Goal: Browse casually

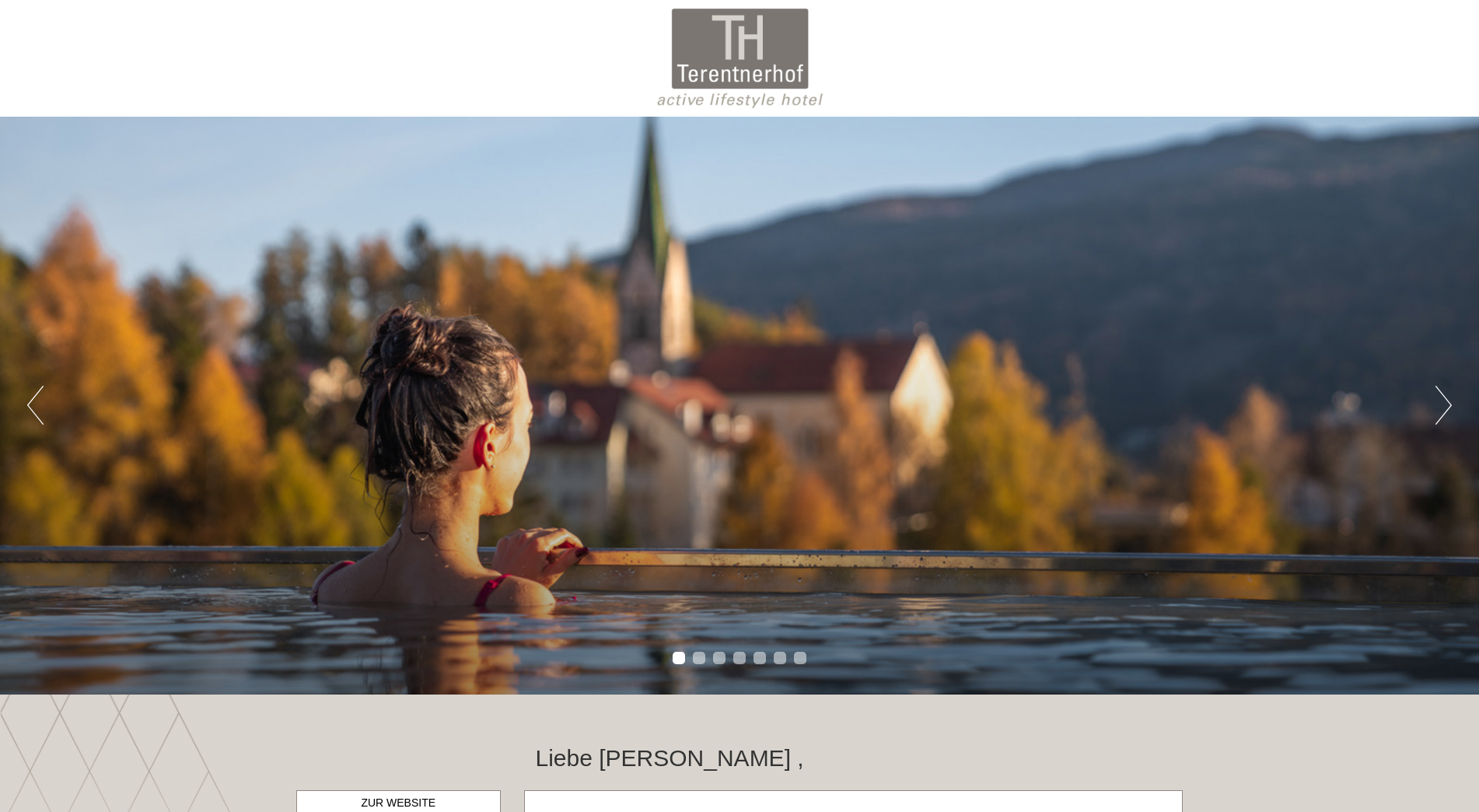
click at [1447, 404] on button "Next" at bounding box center [1444, 406] width 16 height 39
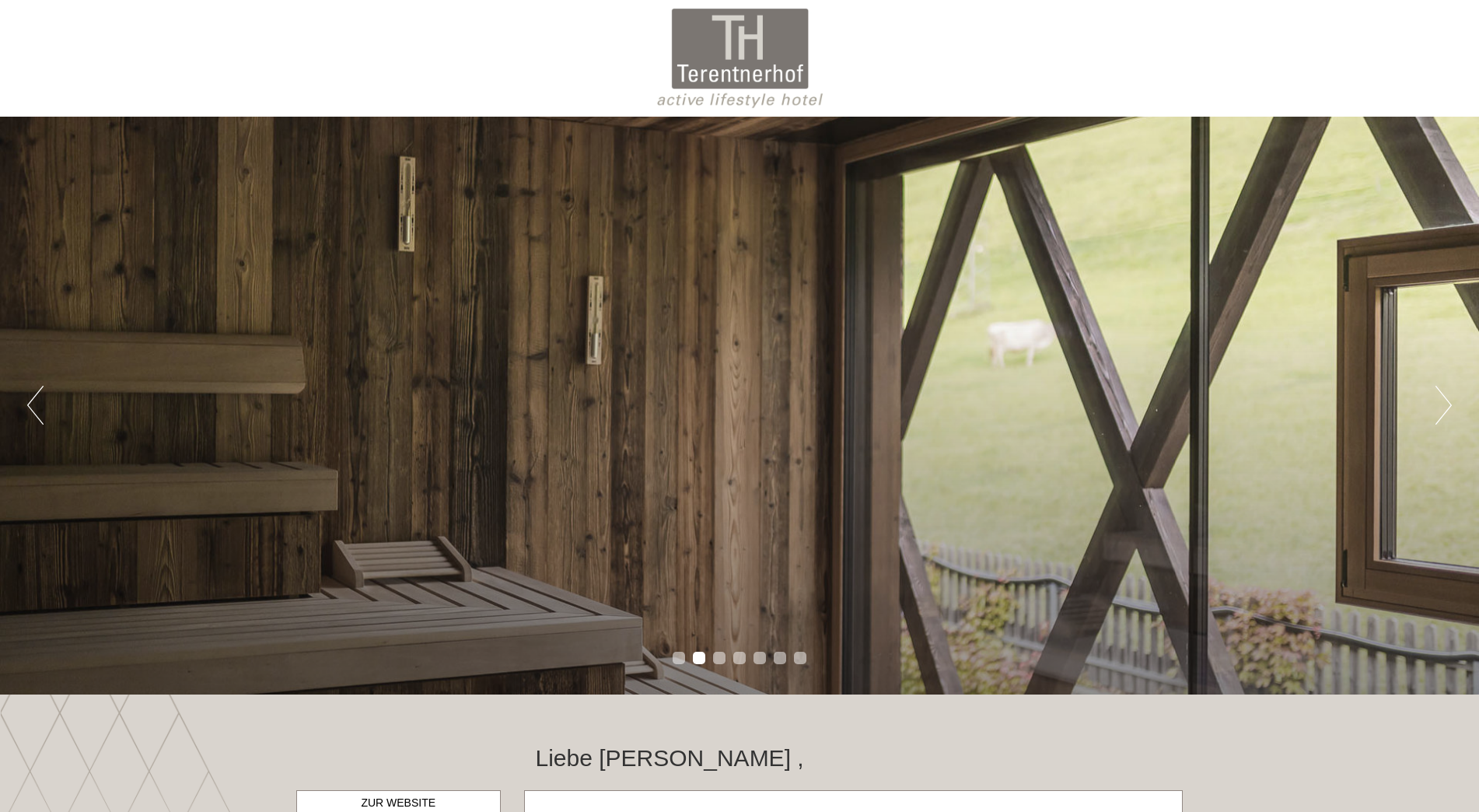
click at [1447, 404] on button "Next" at bounding box center [1444, 406] width 16 height 39
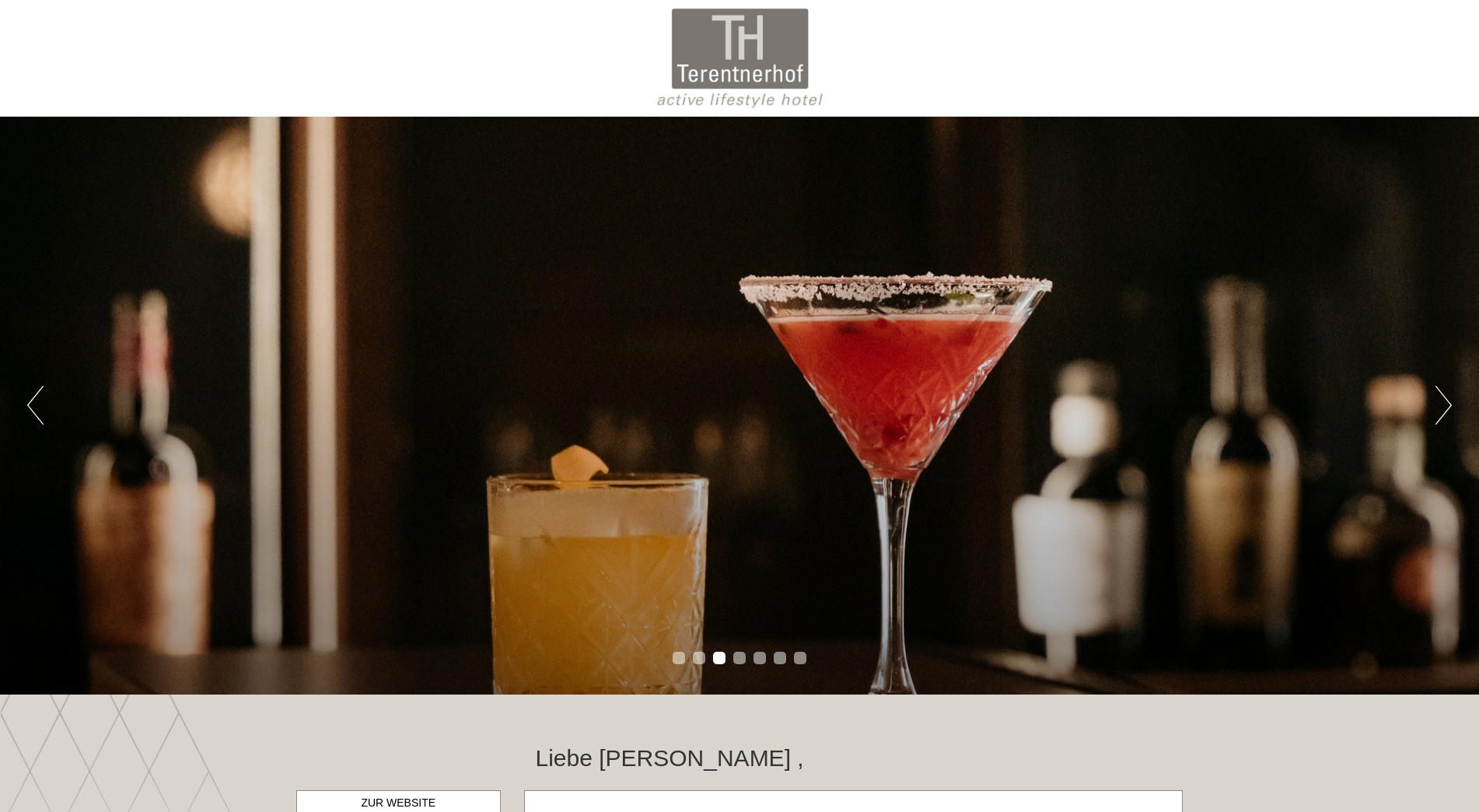
click at [1447, 404] on button "Next" at bounding box center [1444, 406] width 16 height 39
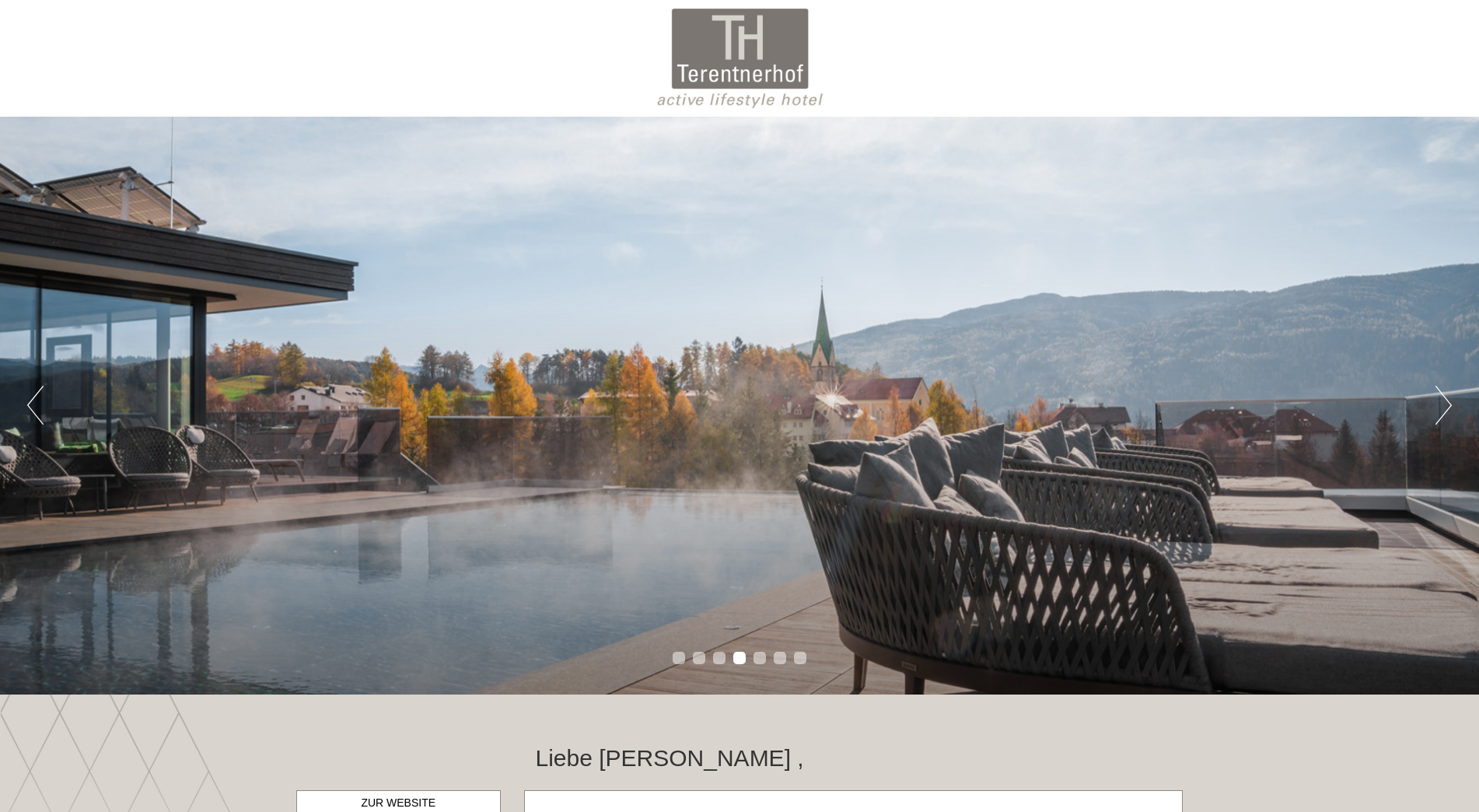
click at [1447, 404] on button "Next" at bounding box center [1444, 406] width 16 height 39
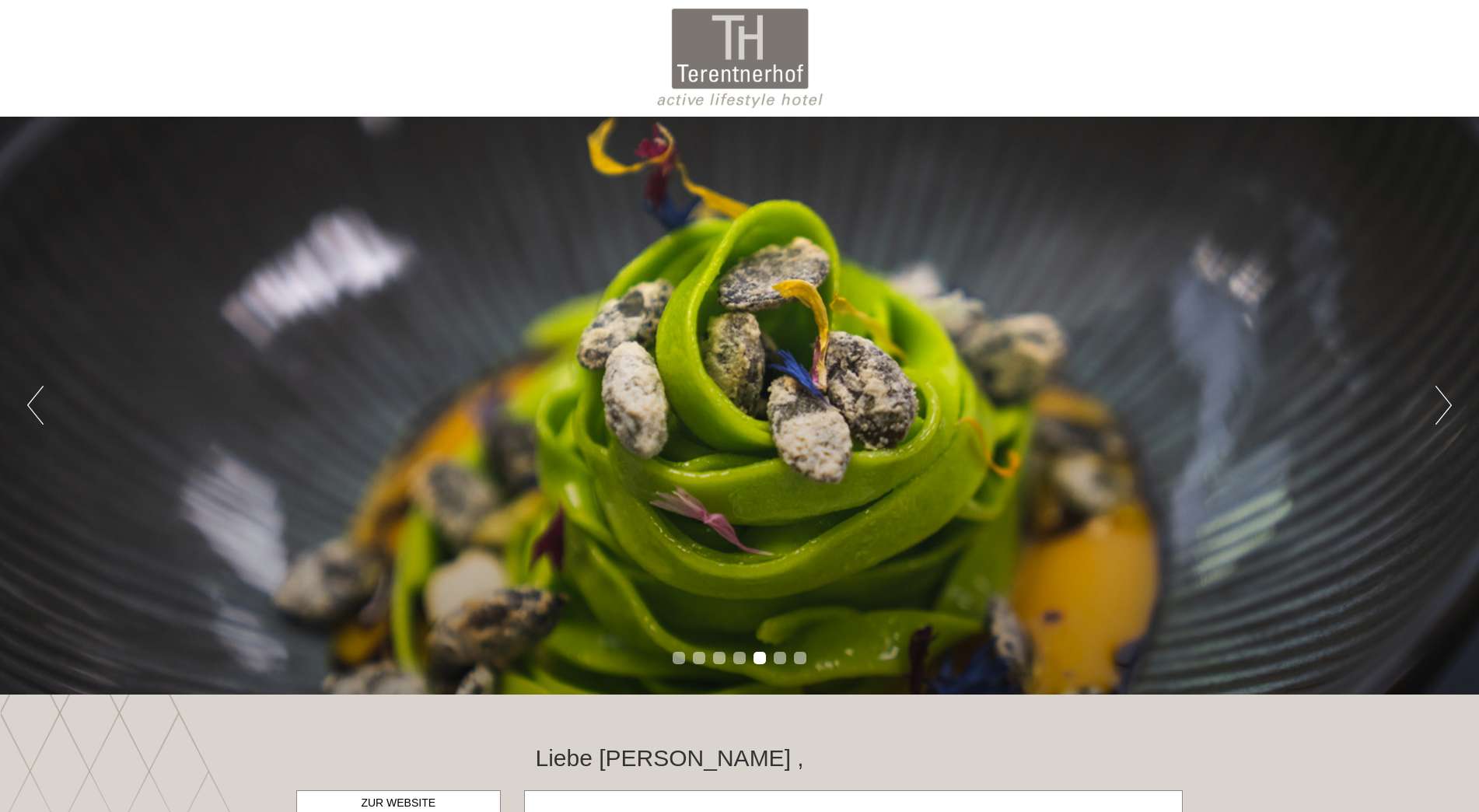
click at [1447, 404] on button "Next" at bounding box center [1444, 406] width 16 height 39
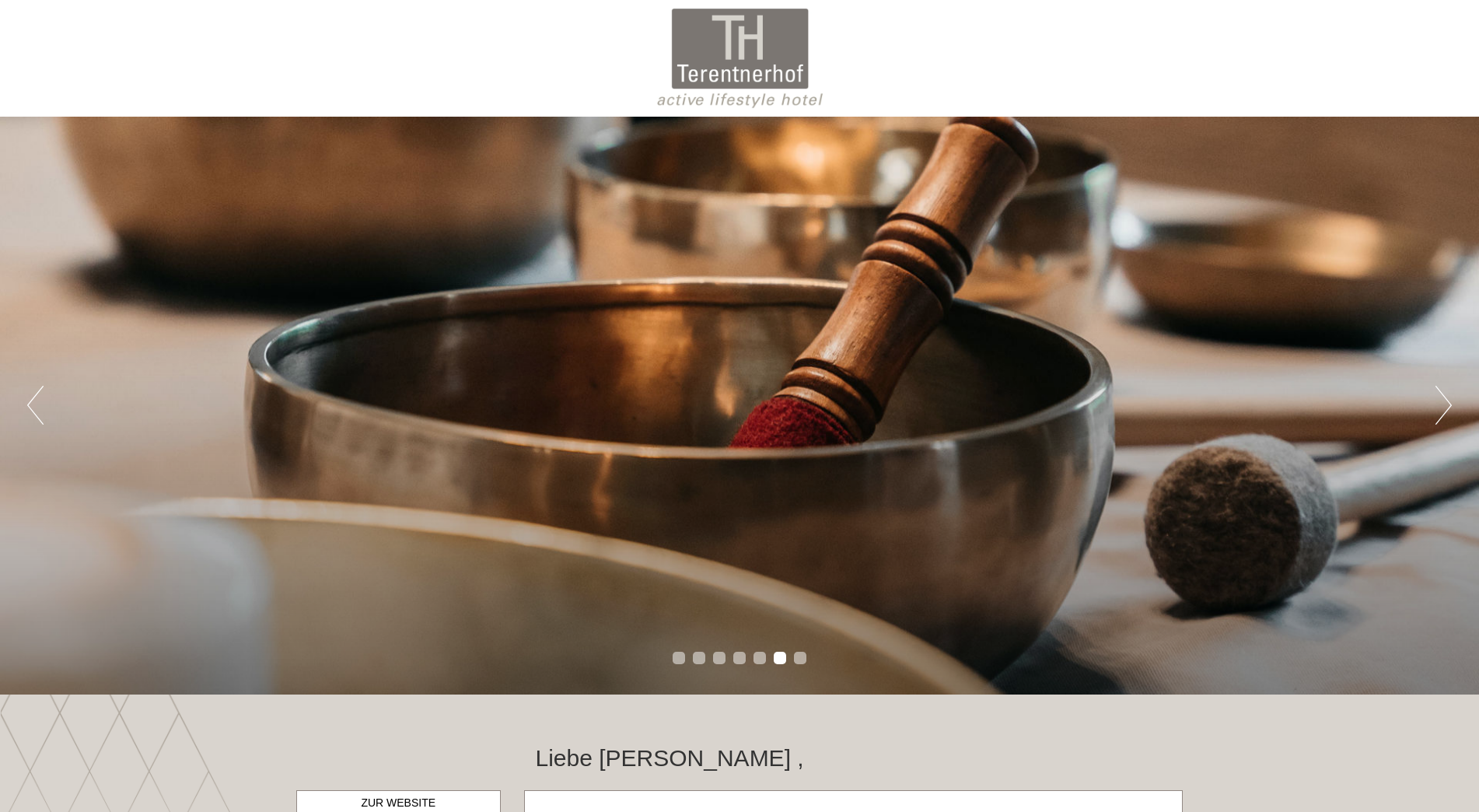
click at [1447, 404] on button "Next" at bounding box center [1444, 406] width 16 height 39
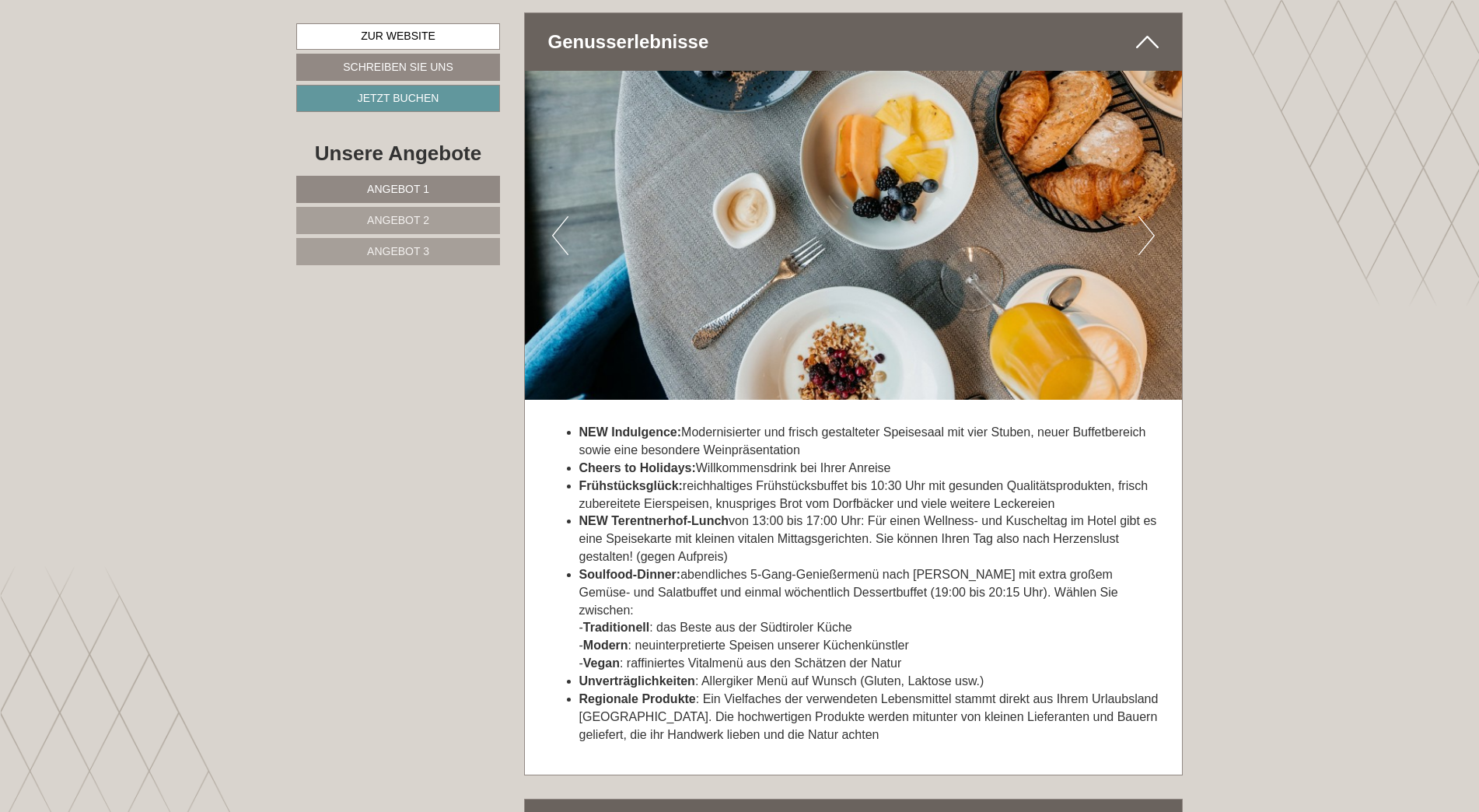
scroll to position [4589, 0]
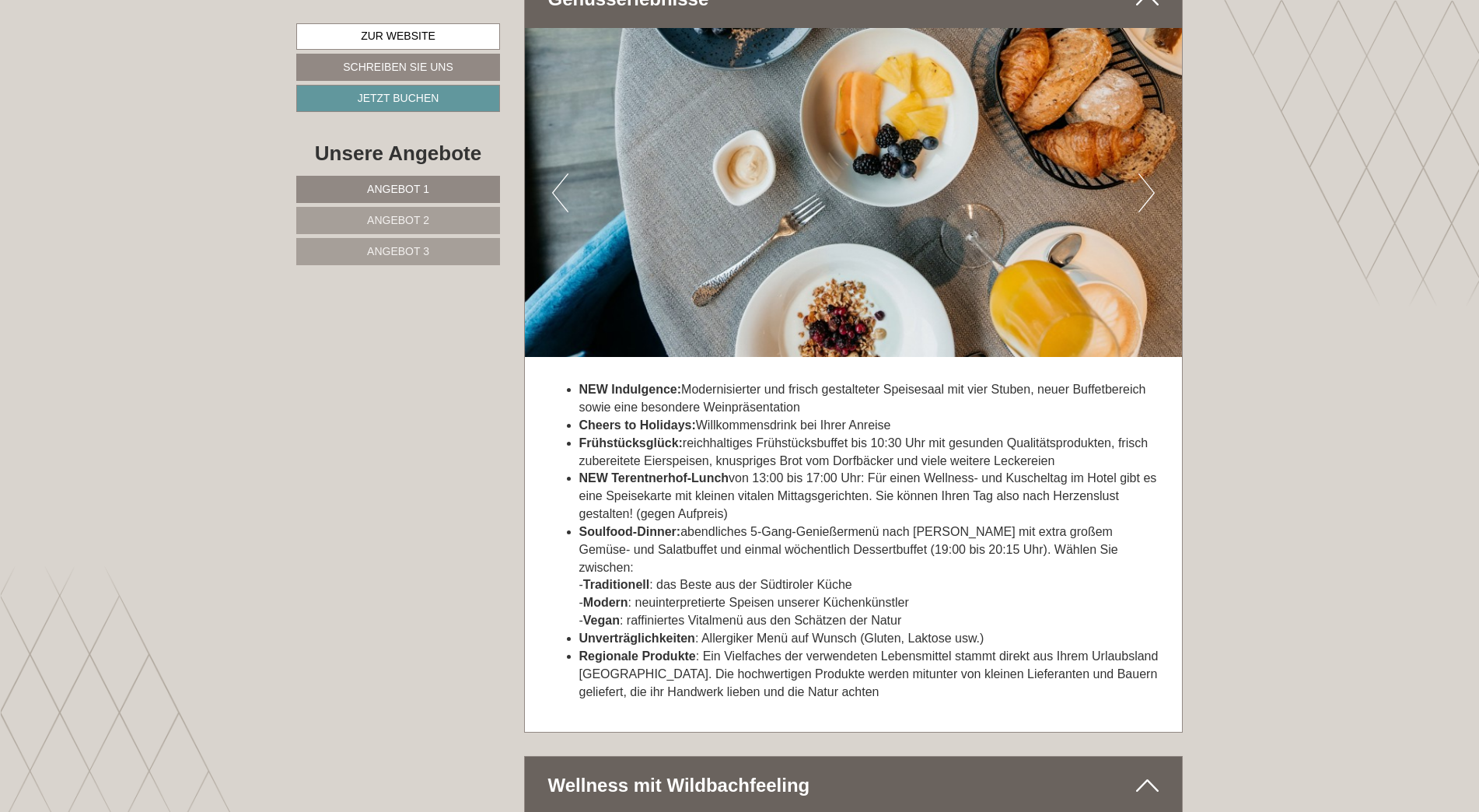
click at [1148, 189] on button "Next" at bounding box center [1147, 193] width 16 height 39
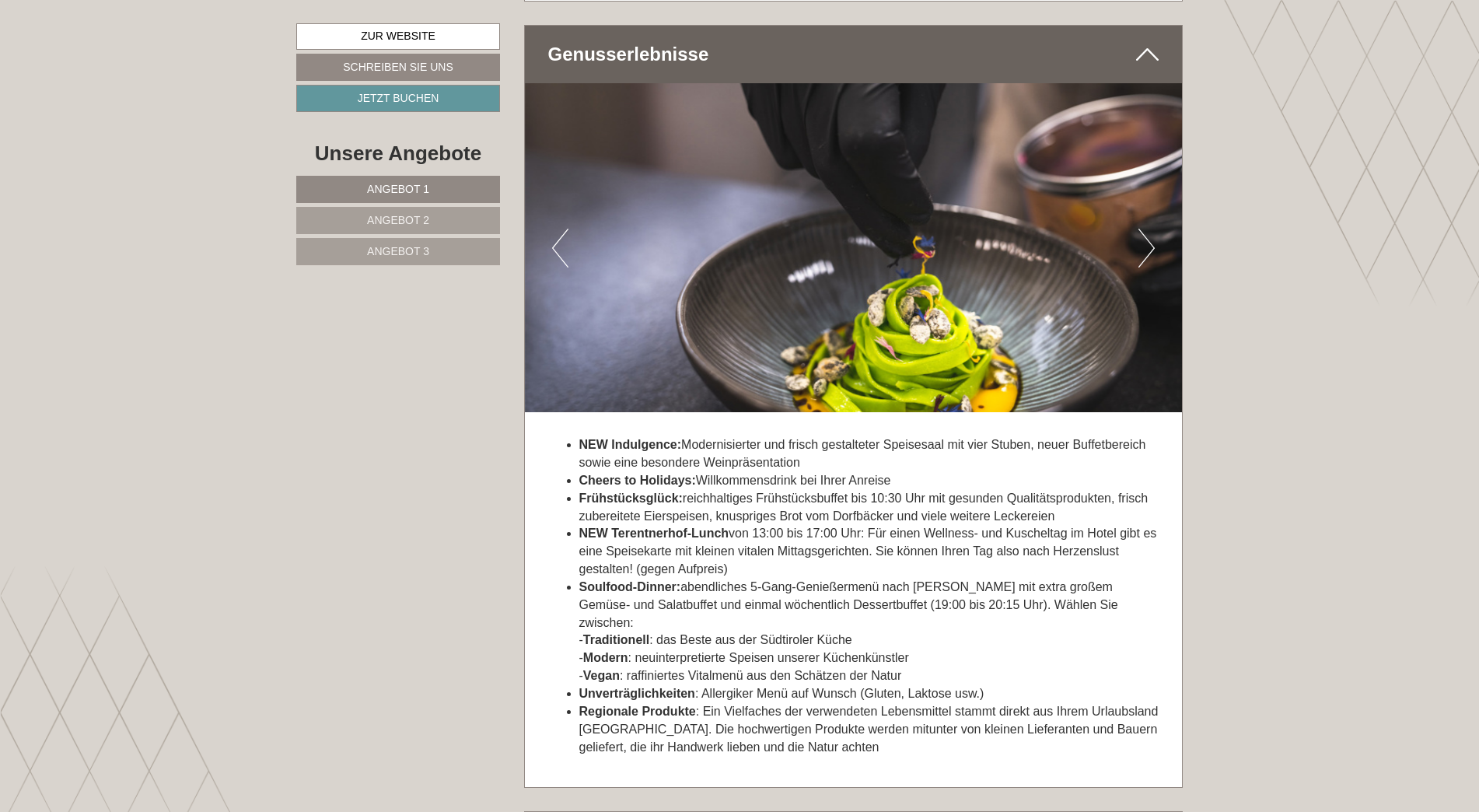
scroll to position [4433, 0]
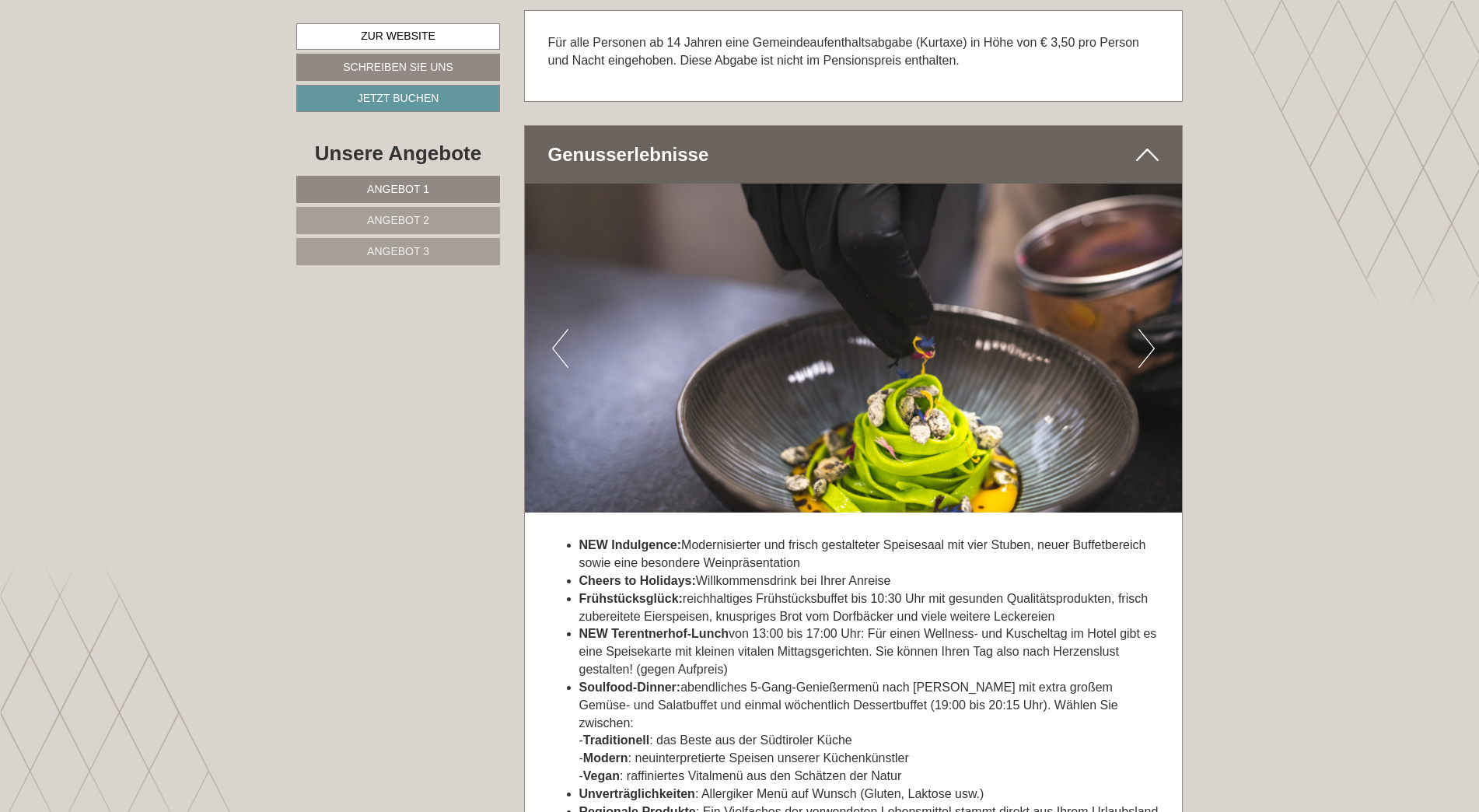
click at [1144, 337] on button "Next" at bounding box center [1147, 348] width 16 height 39
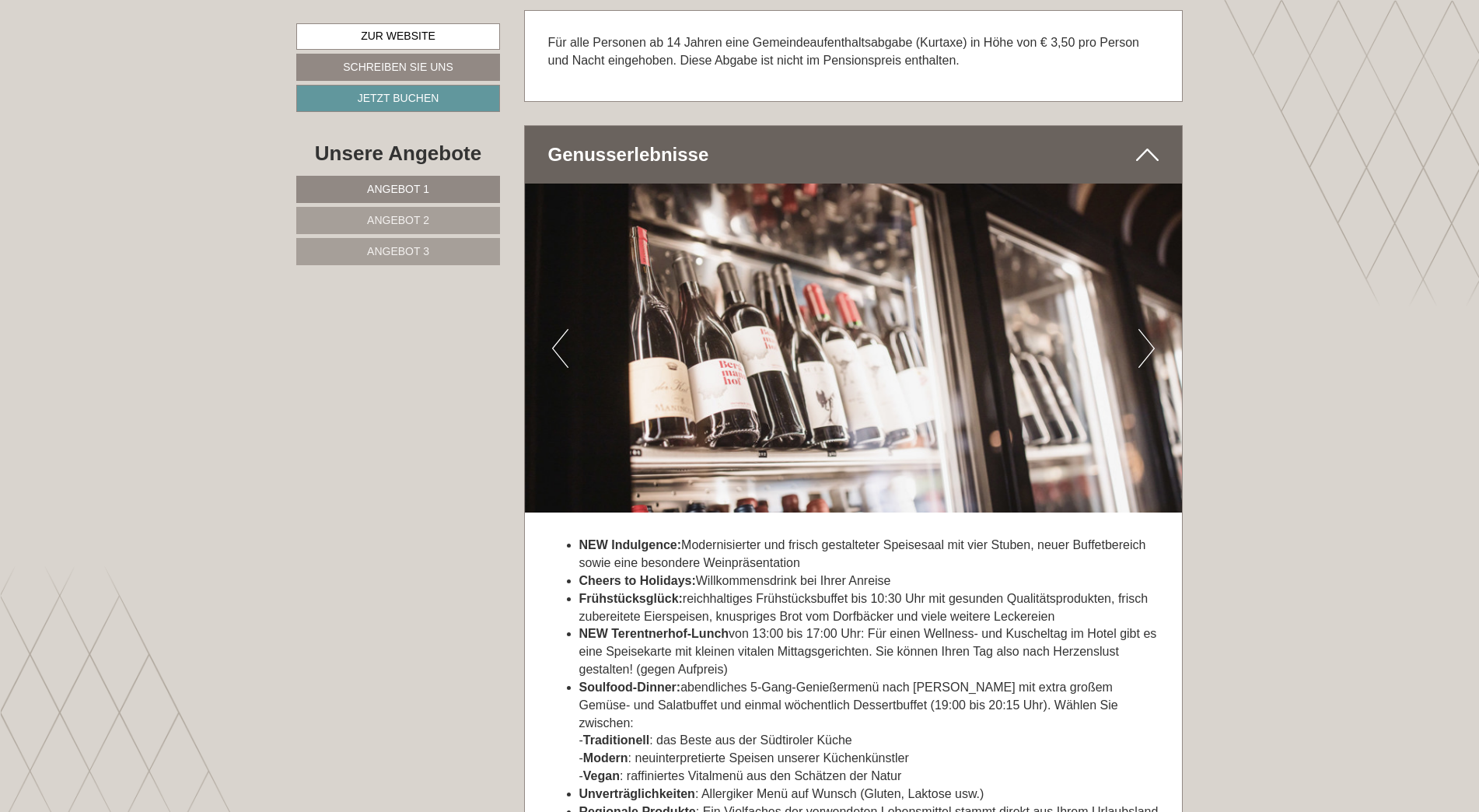
click at [1144, 337] on button "Next" at bounding box center [1147, 348] width 16 height 39
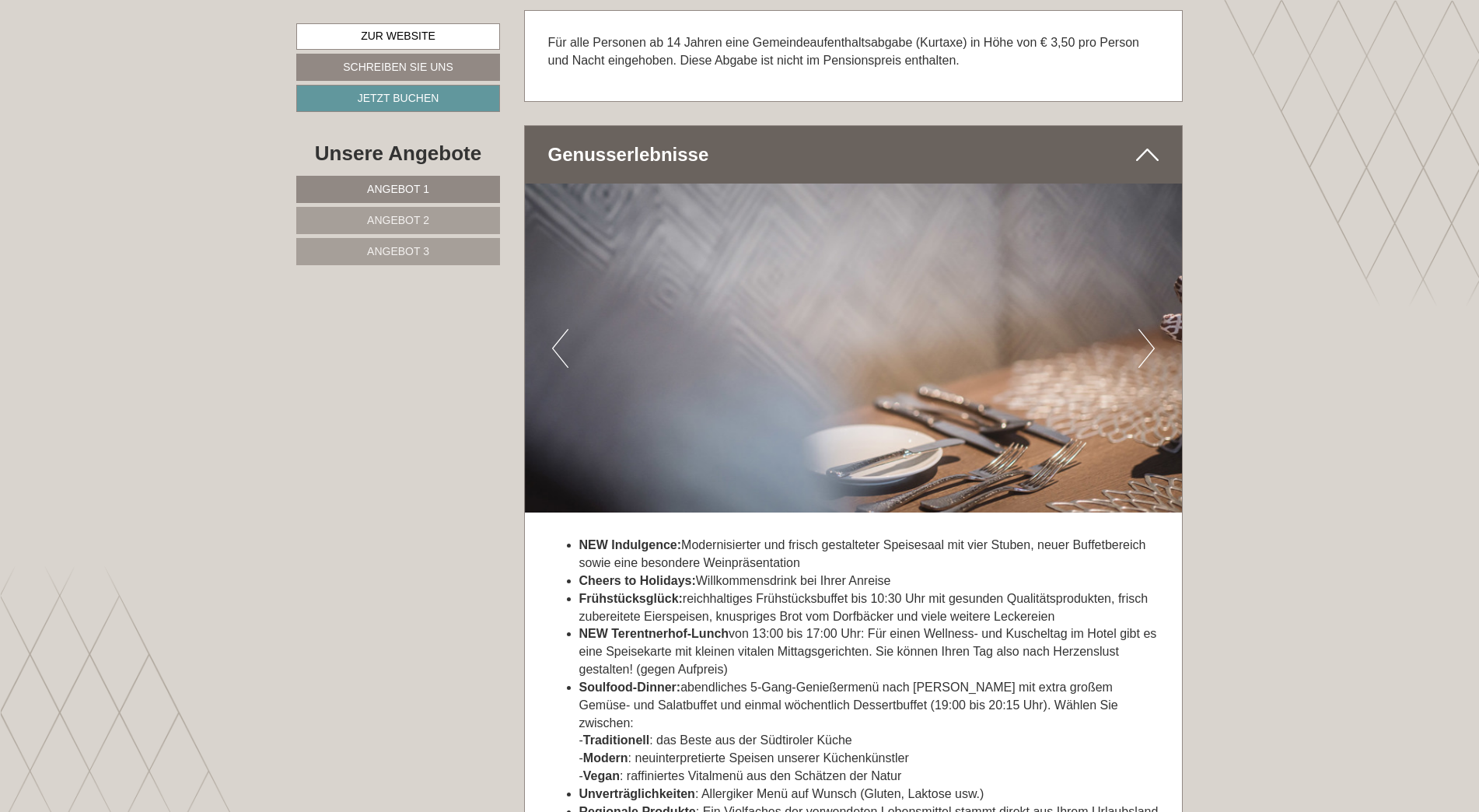
click at [1144, 337] on button "Next" at bounding box center [1147, 348] width 16 height 39
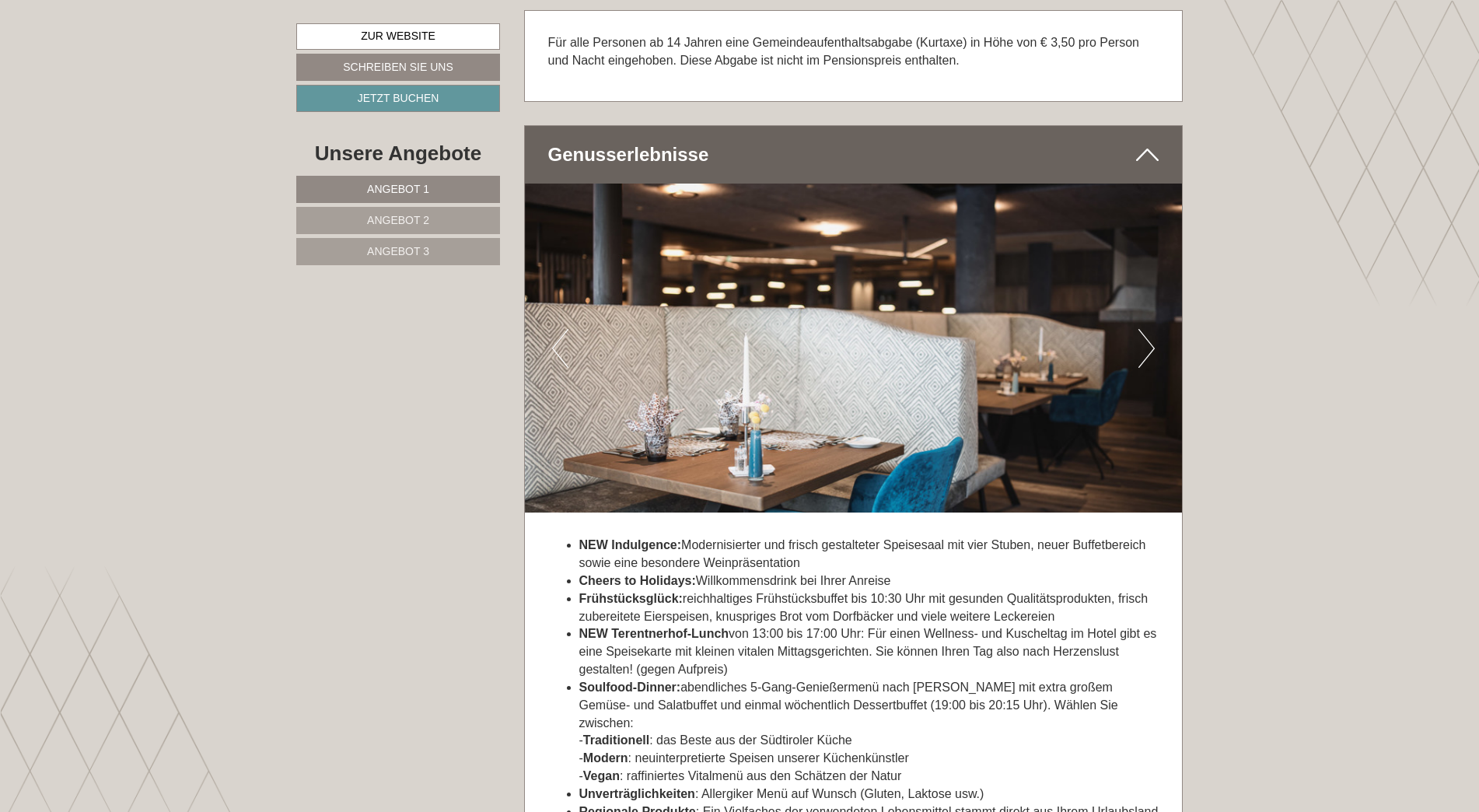
click at [1144, 337] on button "Next" at bounding box center [1147, 348] width 16 height 39
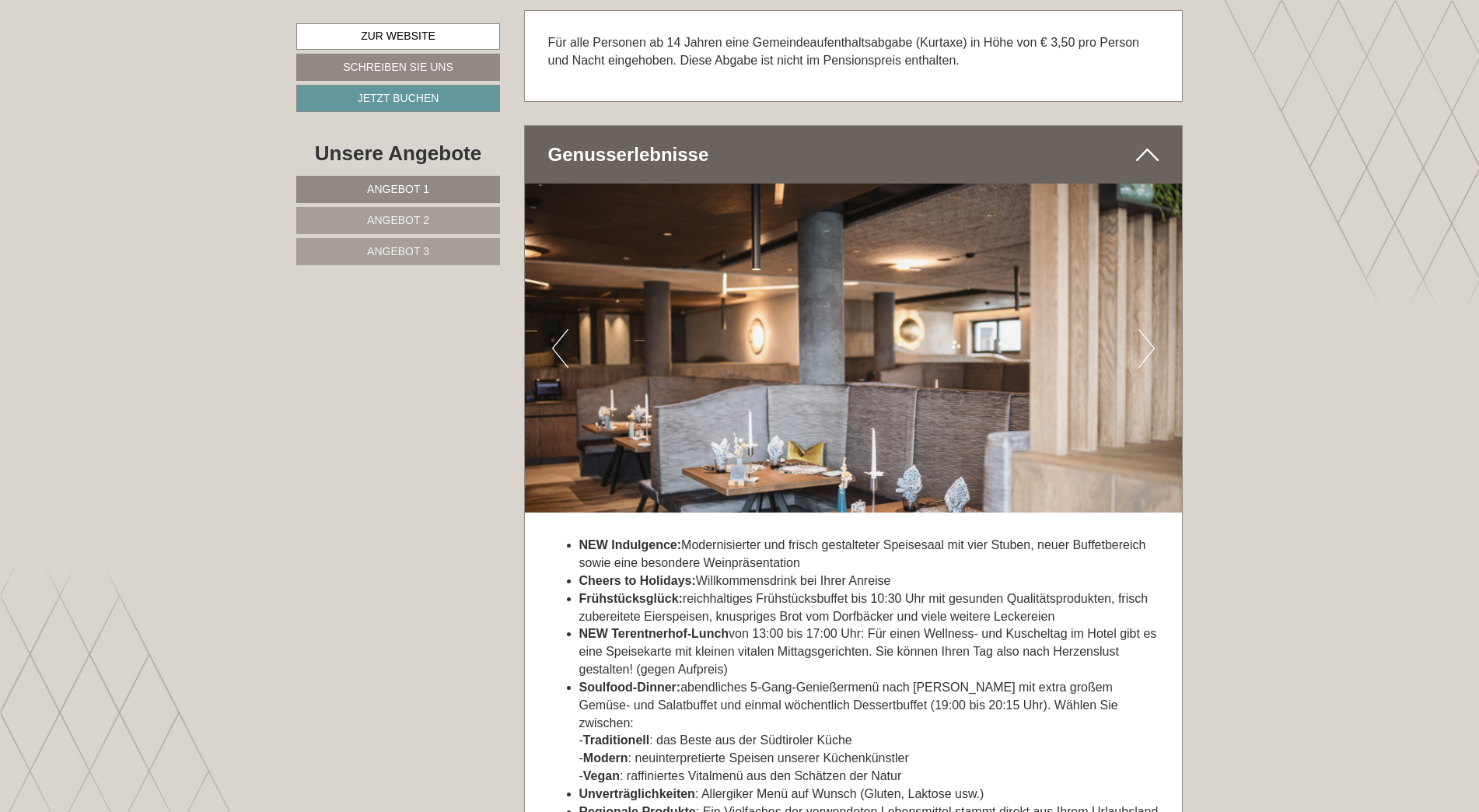
click at [1145, 337] on button "Next" at bounding box center [1147, 348] width 16 height 39
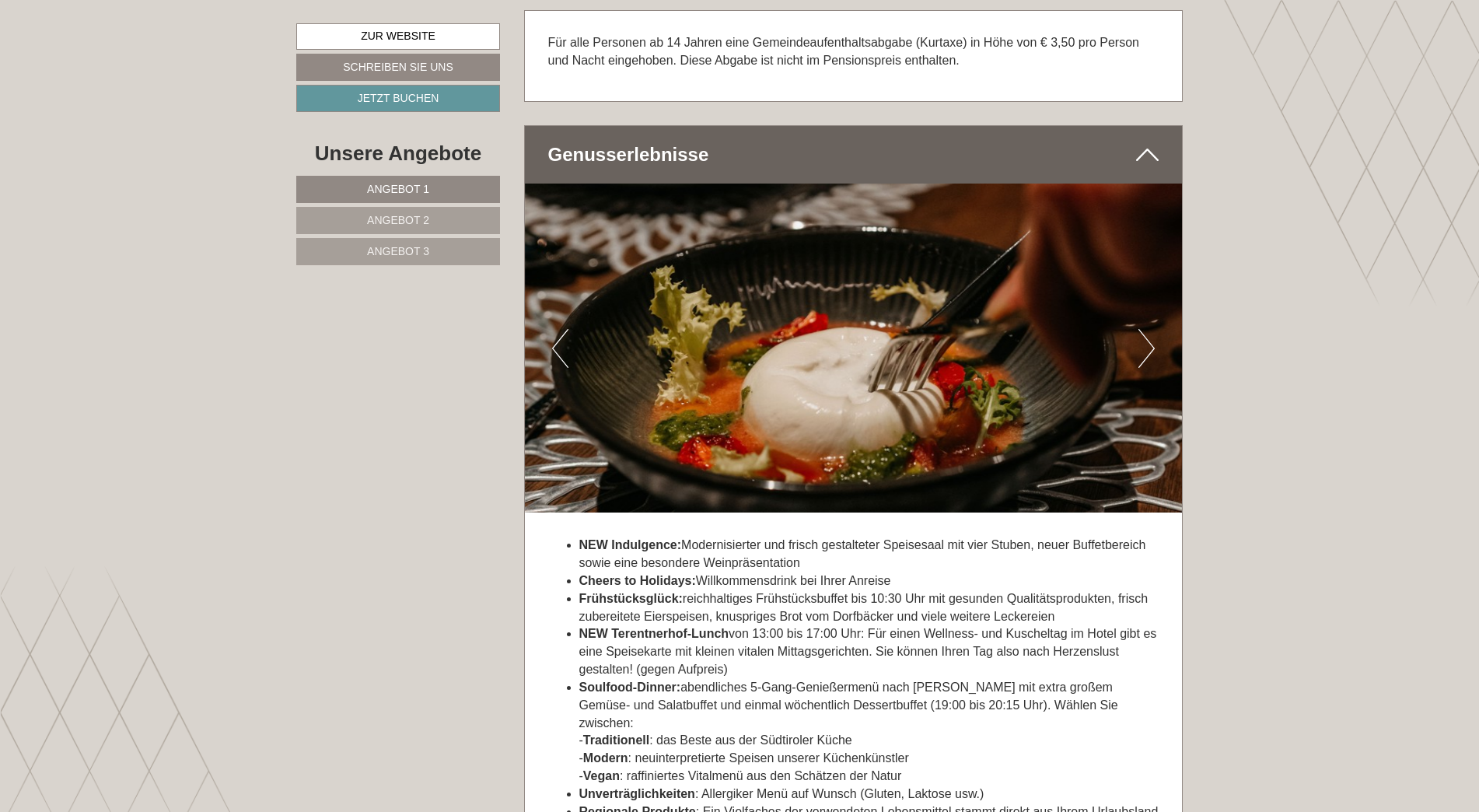
click at [1145, 337] on button "Next" at bounding box center [1147, 348] width 16 height 39
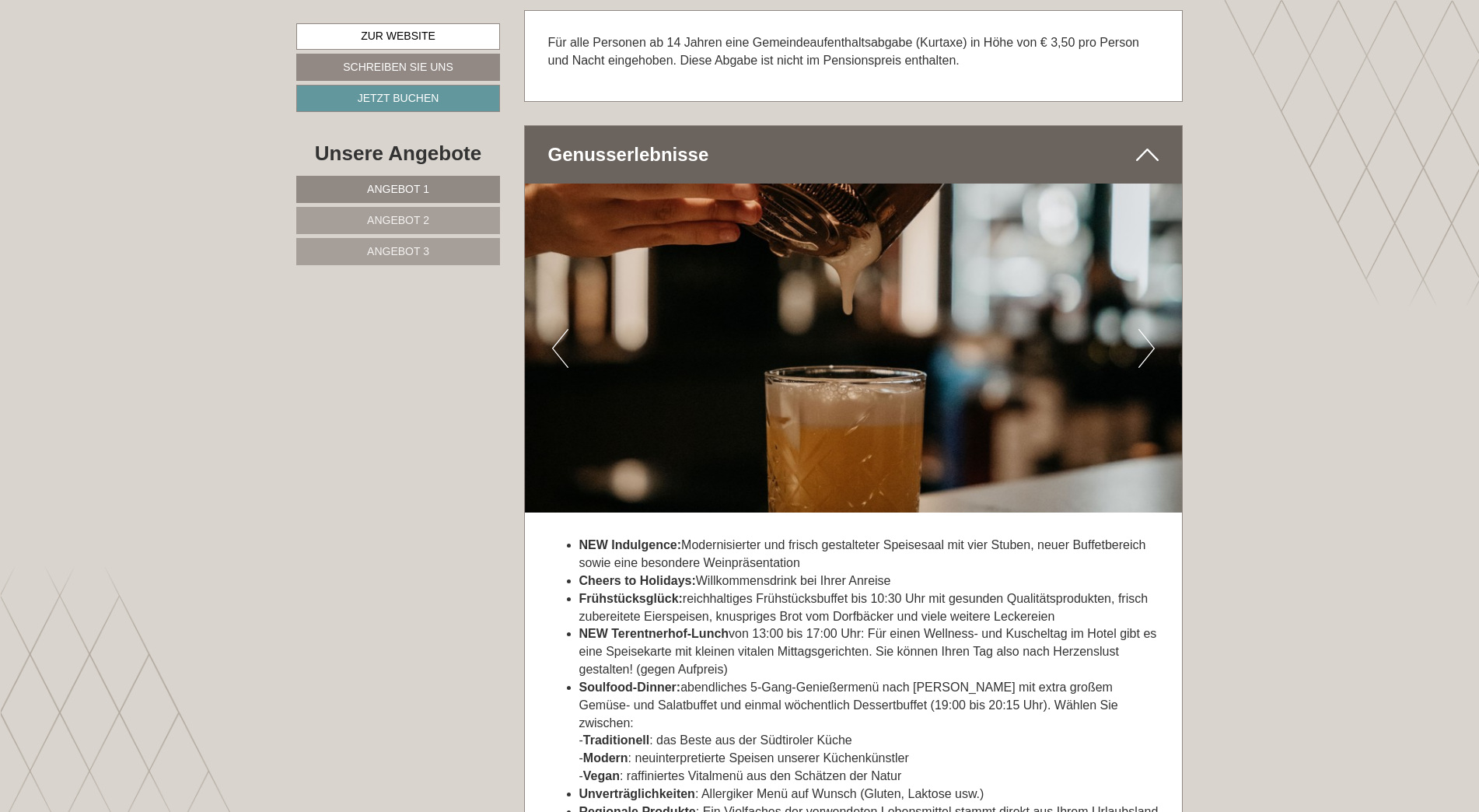
click at [1145, 337] on button "Next" at bounding box center [1147, 348] width 16 height 39
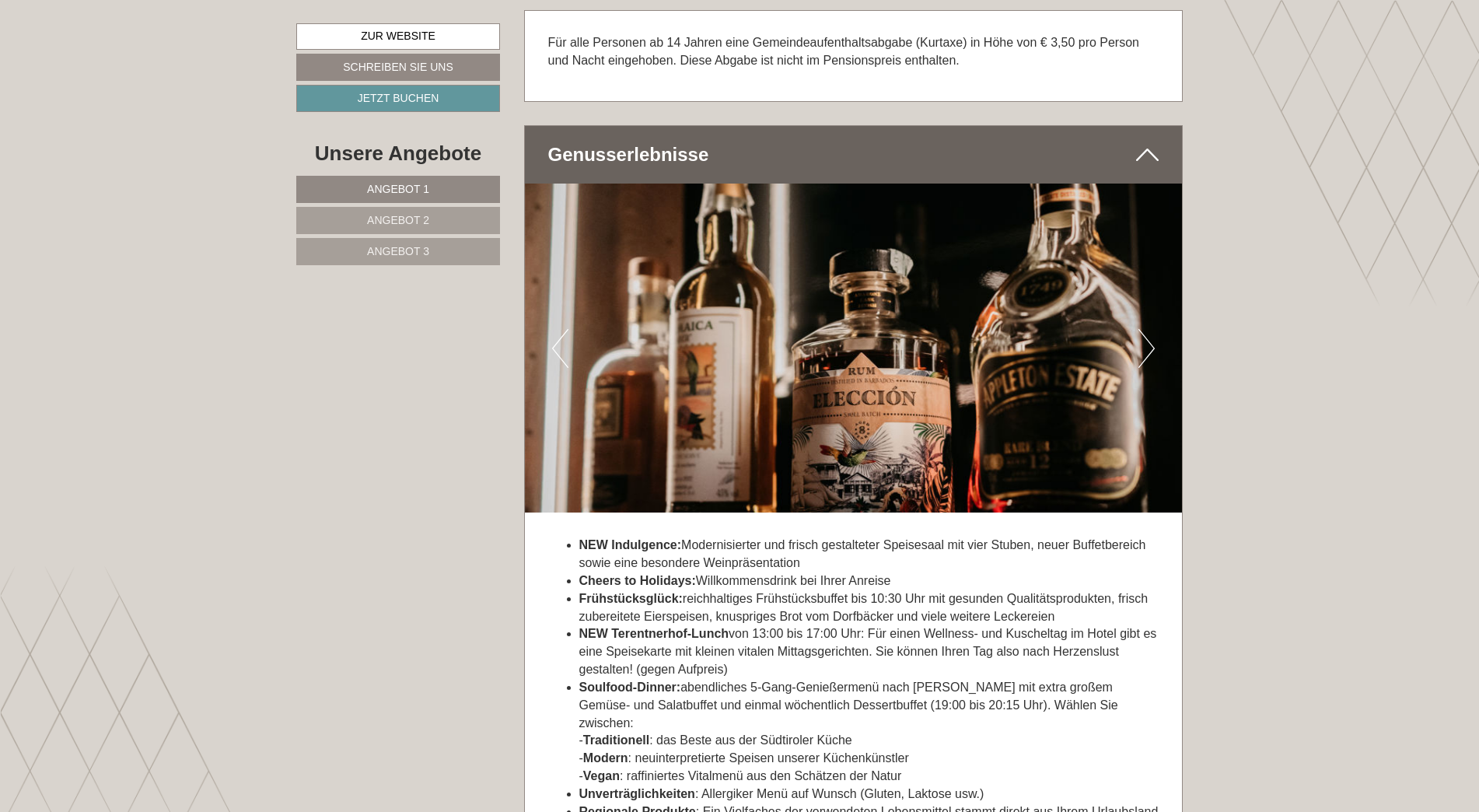
click at [1145, 337] on button "Next" at bounding box center [1147, 348] width 16 height 39
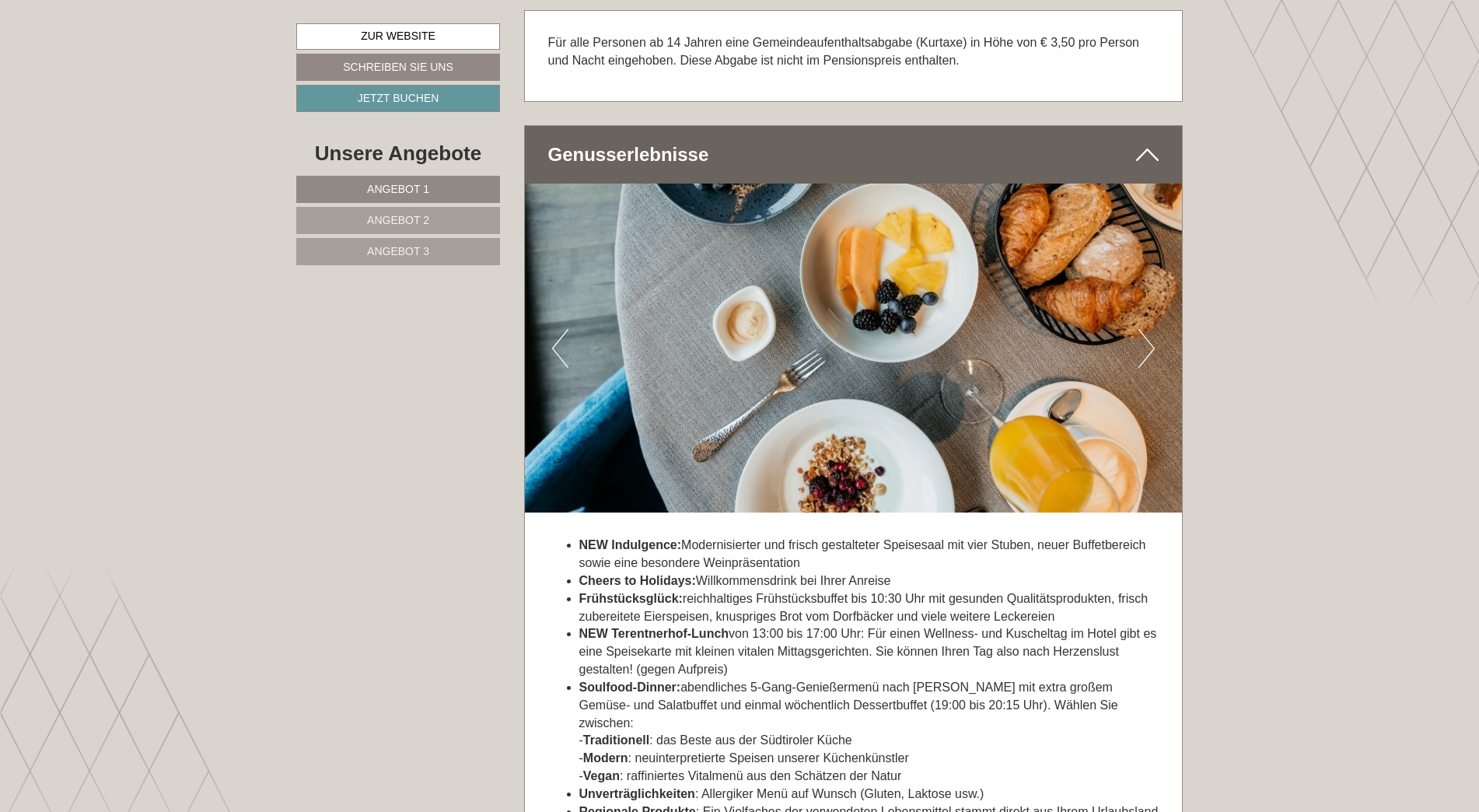
click at [1145, 337] on button "Next" at bounding box center [1147, 348] width 16 height 39
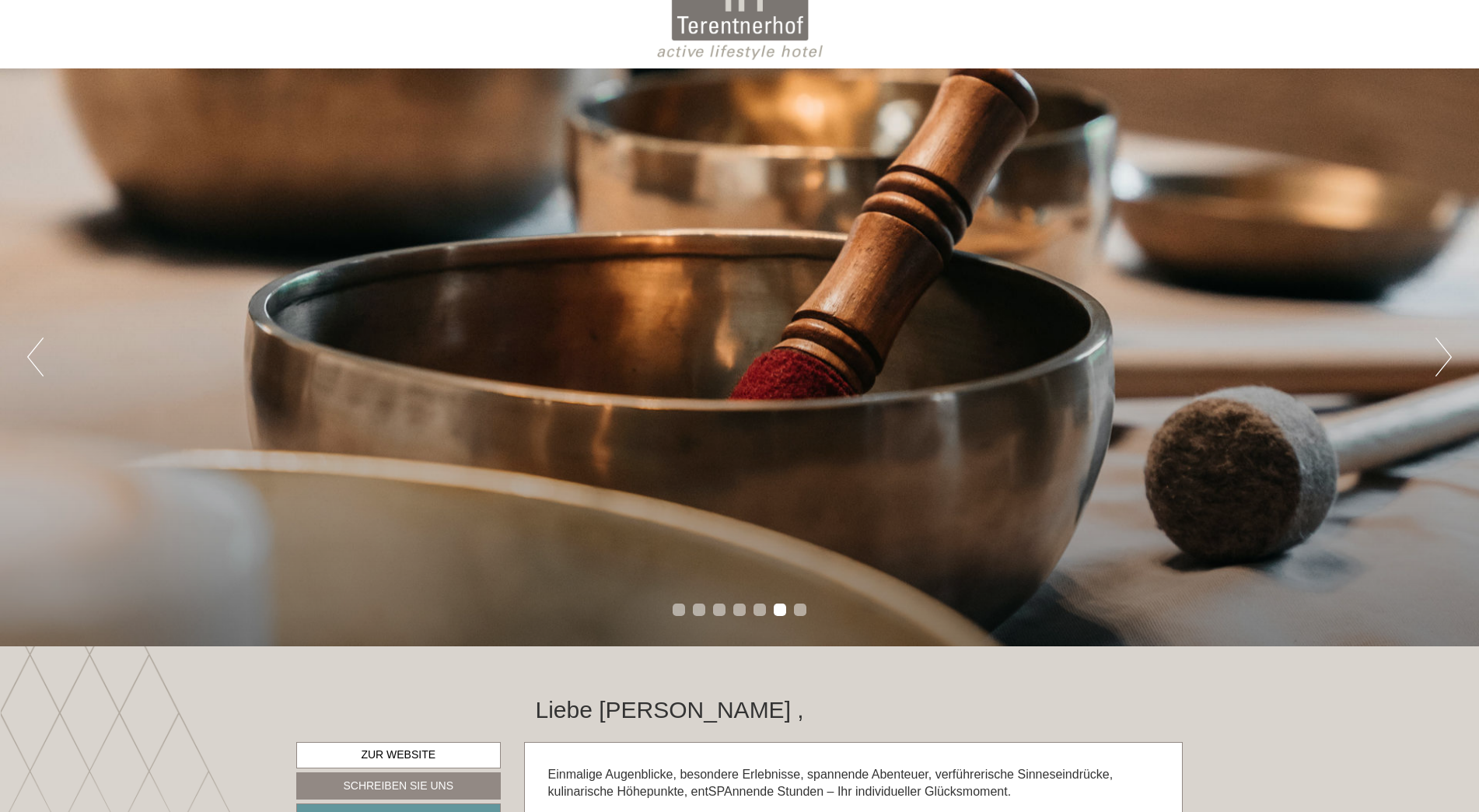
scroll to position [0, 0]
